Goal: Find specific page/section: Find specific page/section

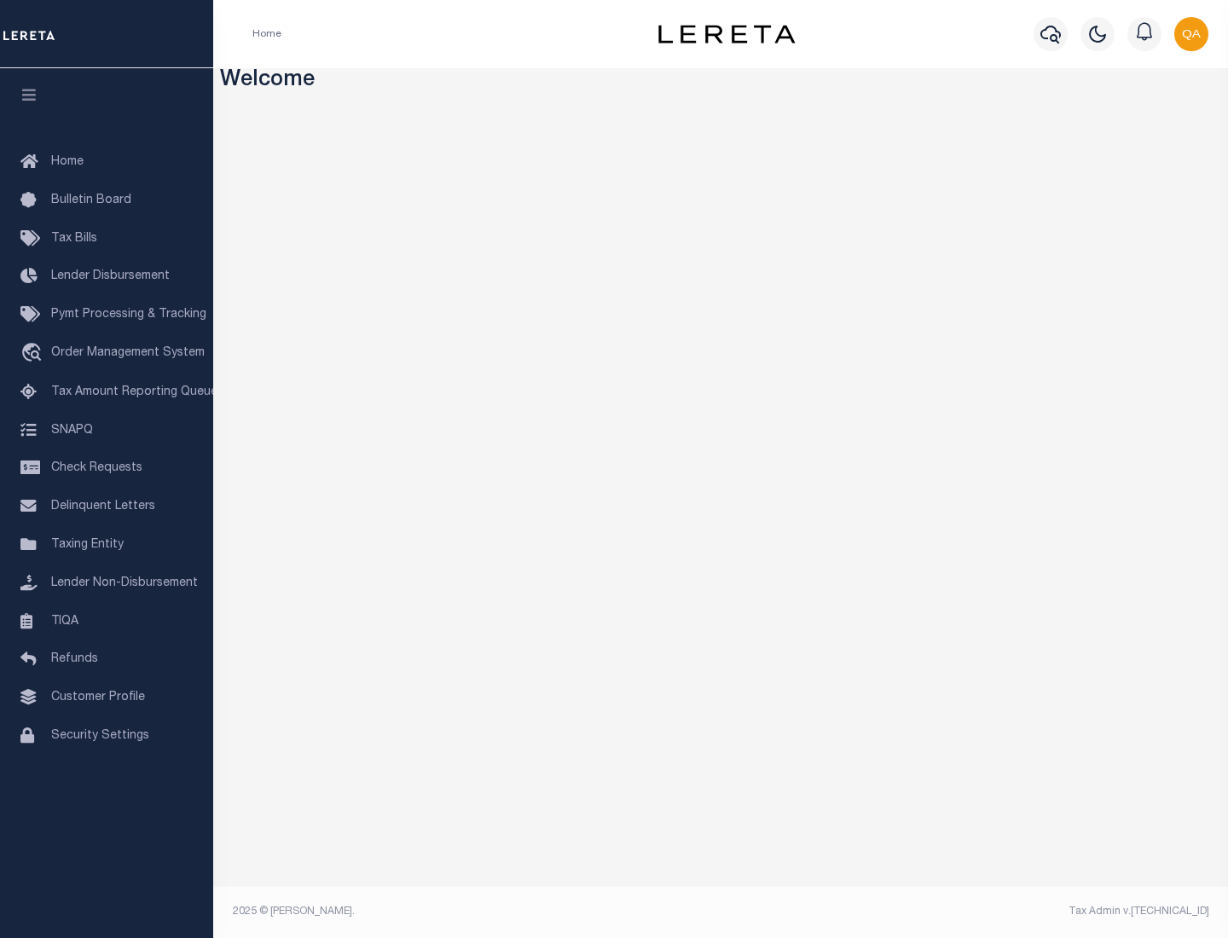
click at [107, 468] on span "Check Requests" at bounding box center [96, 468] width 91 height 12
select select "50"
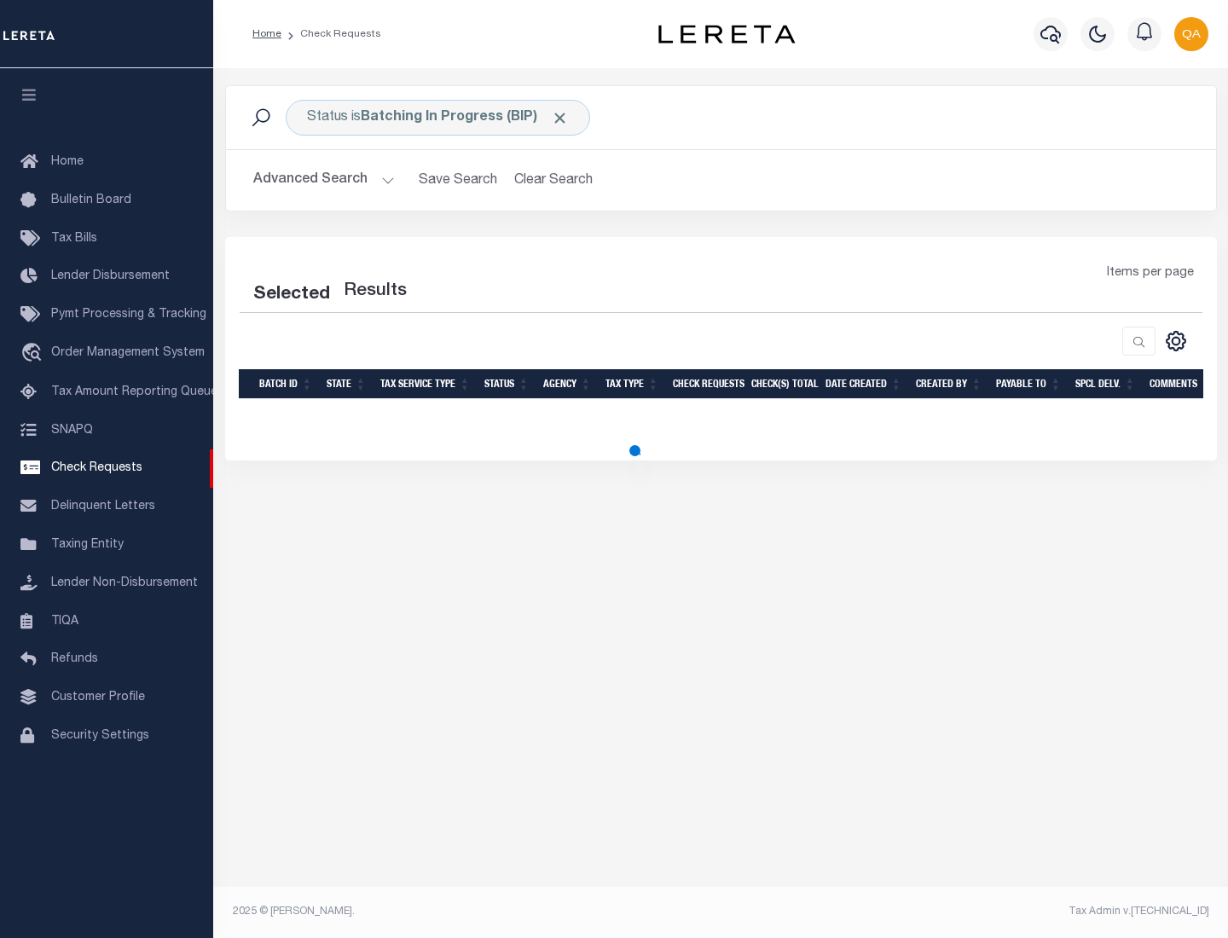
select select "50"
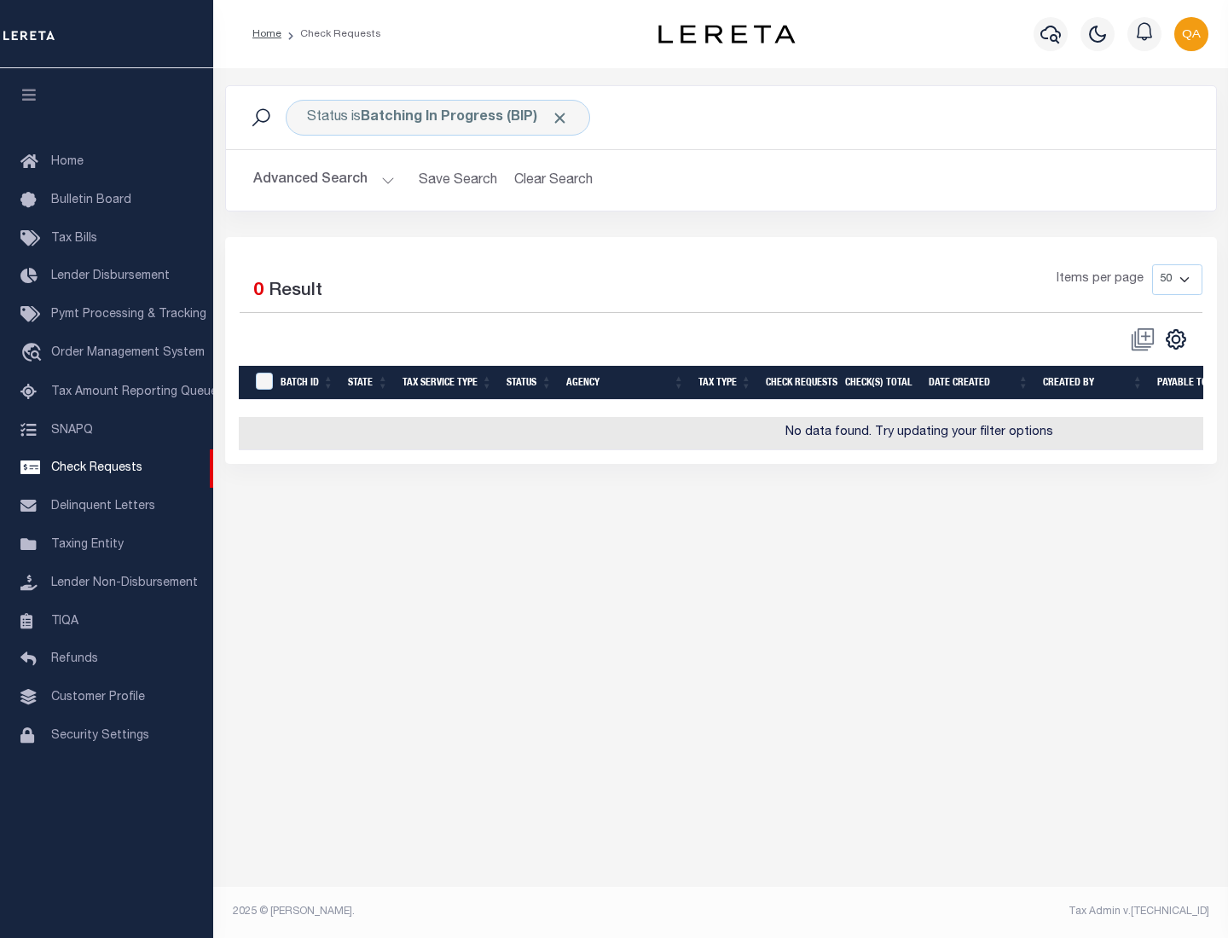
click at [560, 118] on span "Click to Remove" at bounding box center [560, 118] width 18 height 18
